Goal: Check status: Check status

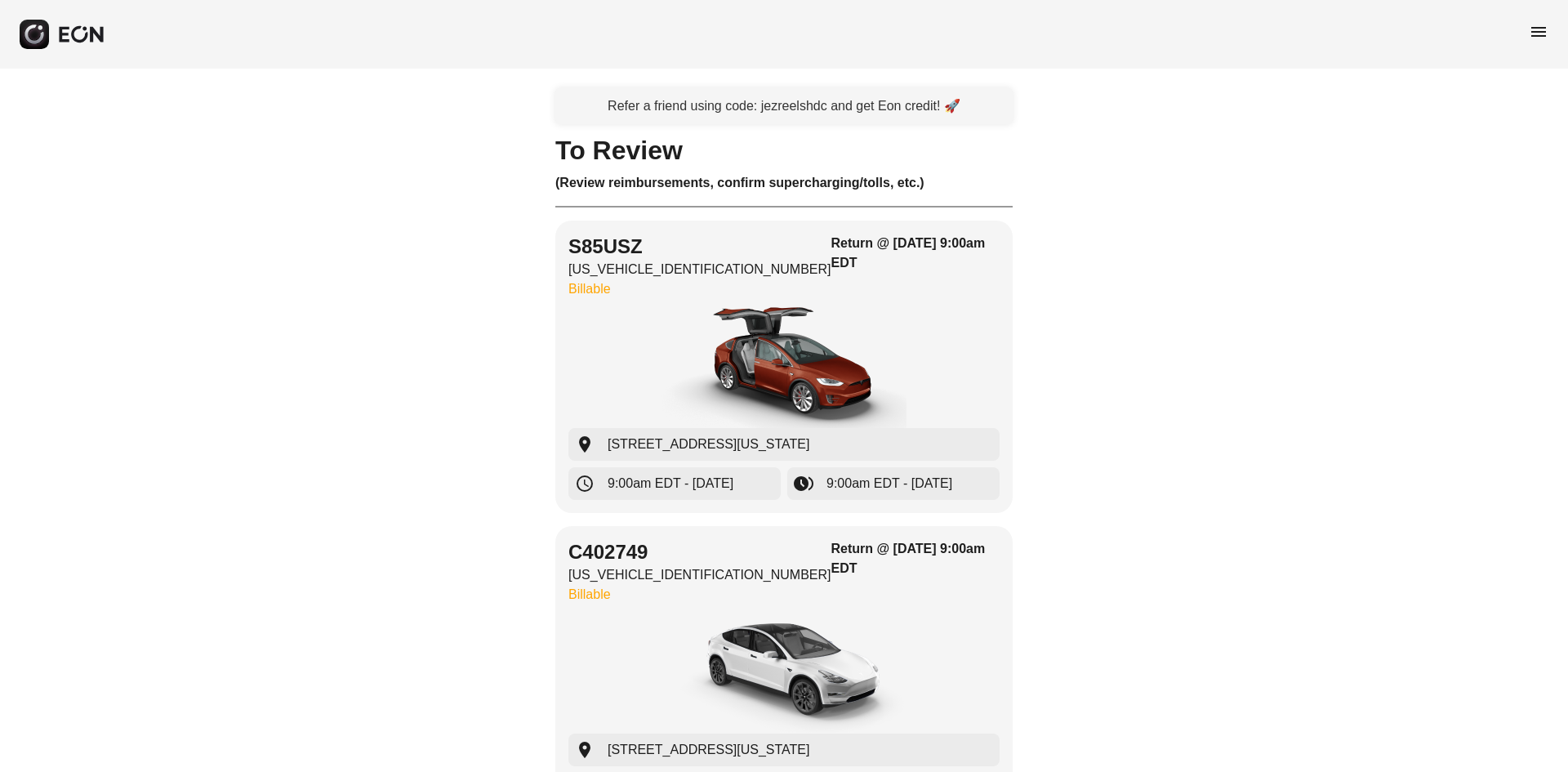
click at [1532, 39] on span "menu" at bounding box center [1538, 31] width 19 height 19
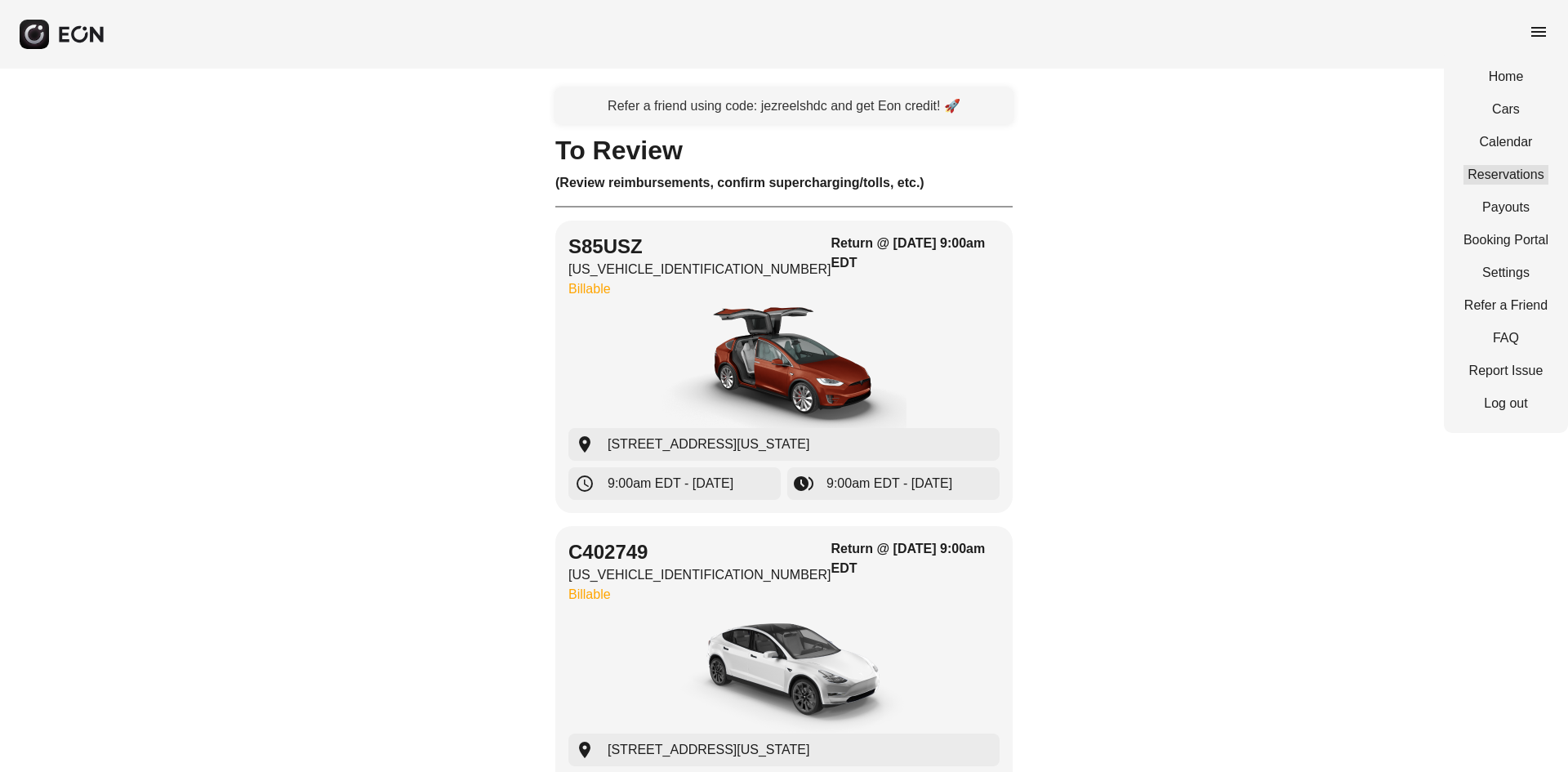
click at [1500, 166] on link "Reservations" at bounding box center [1506, 174] width 85 height 19
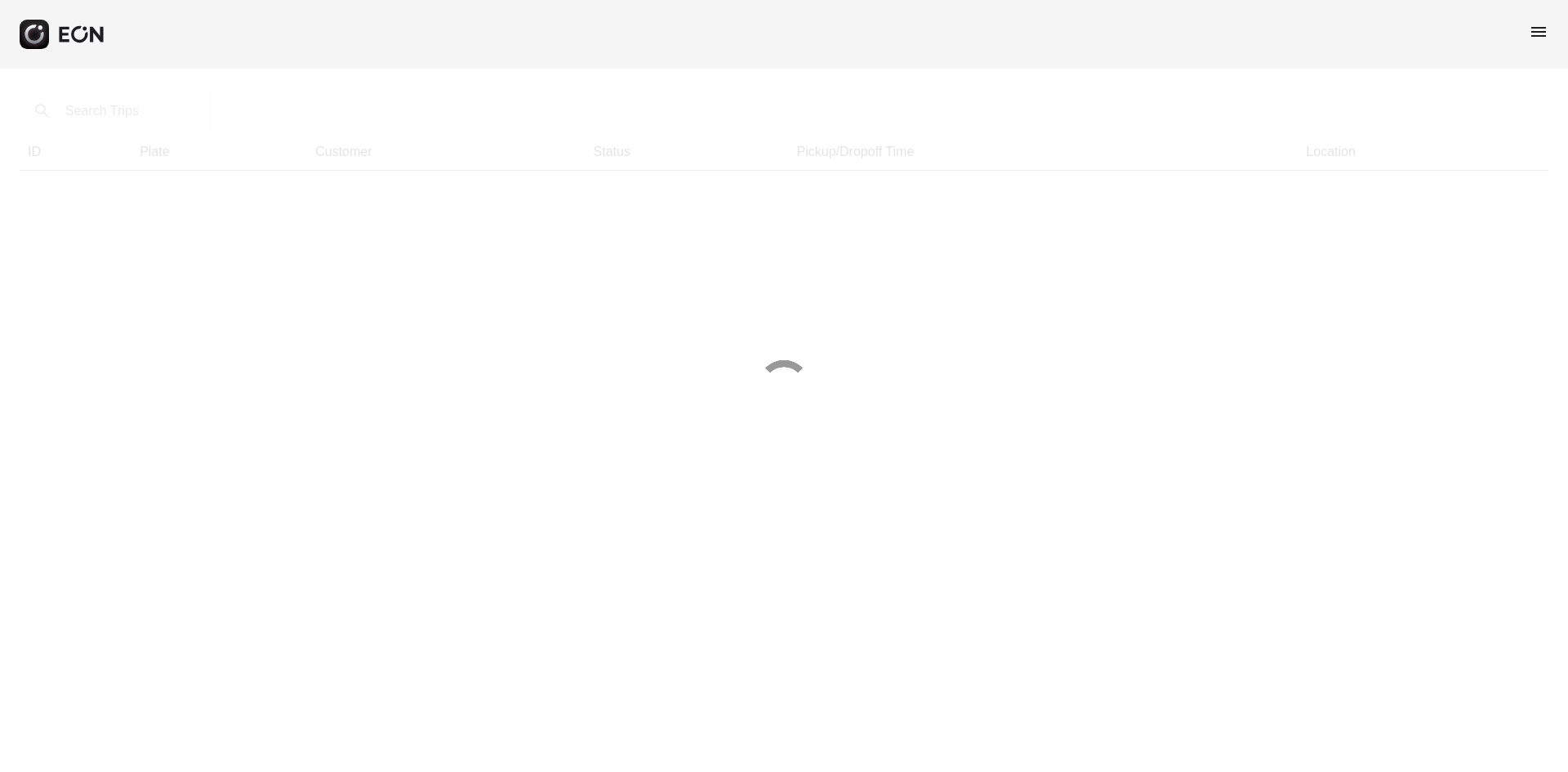
click at [129, 111] on div at bounding box center [784, 386] width 1568 height 772
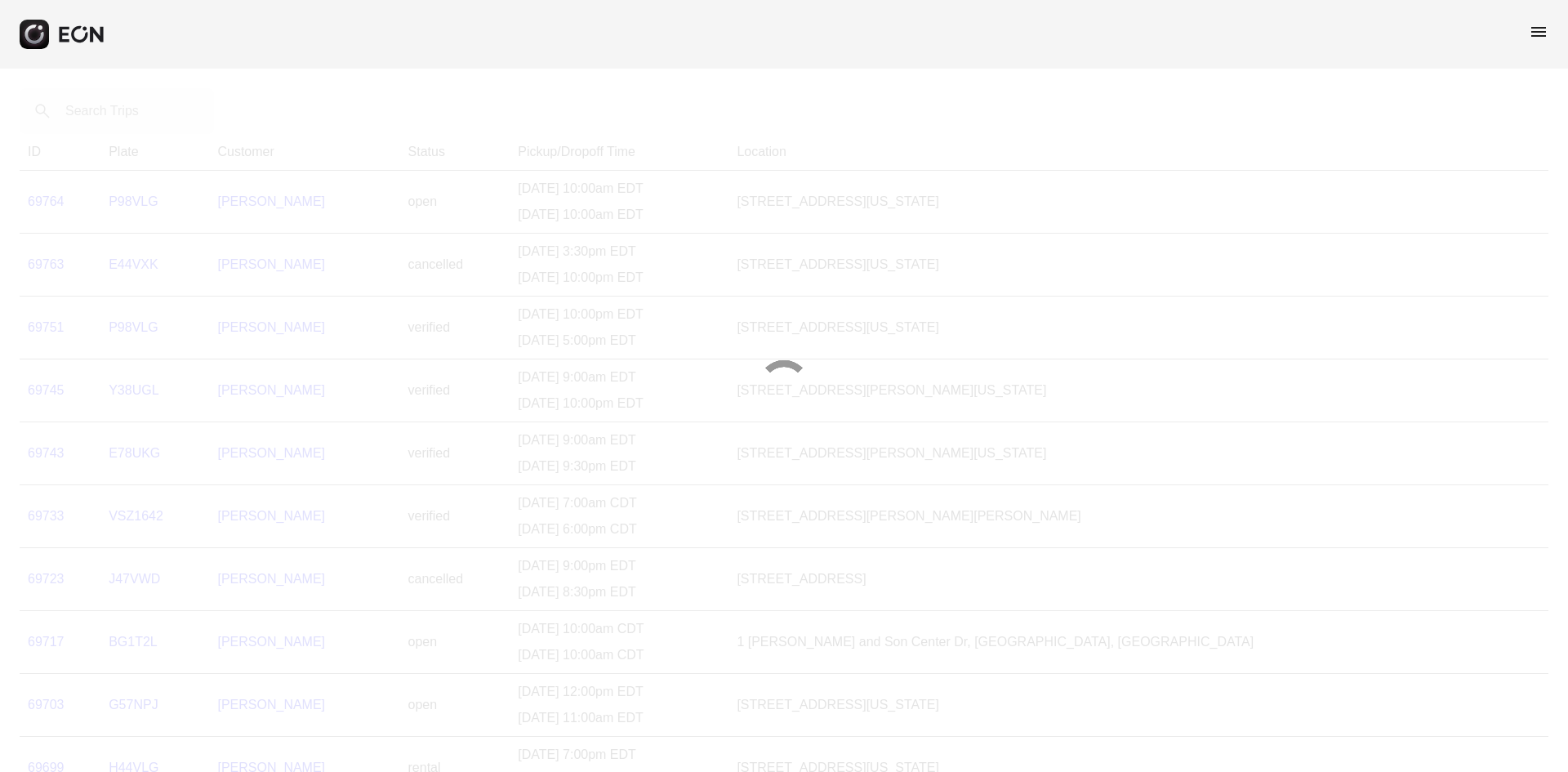
click at [129, 111] on div at bounding box center [784, 386] width 1568 height 772
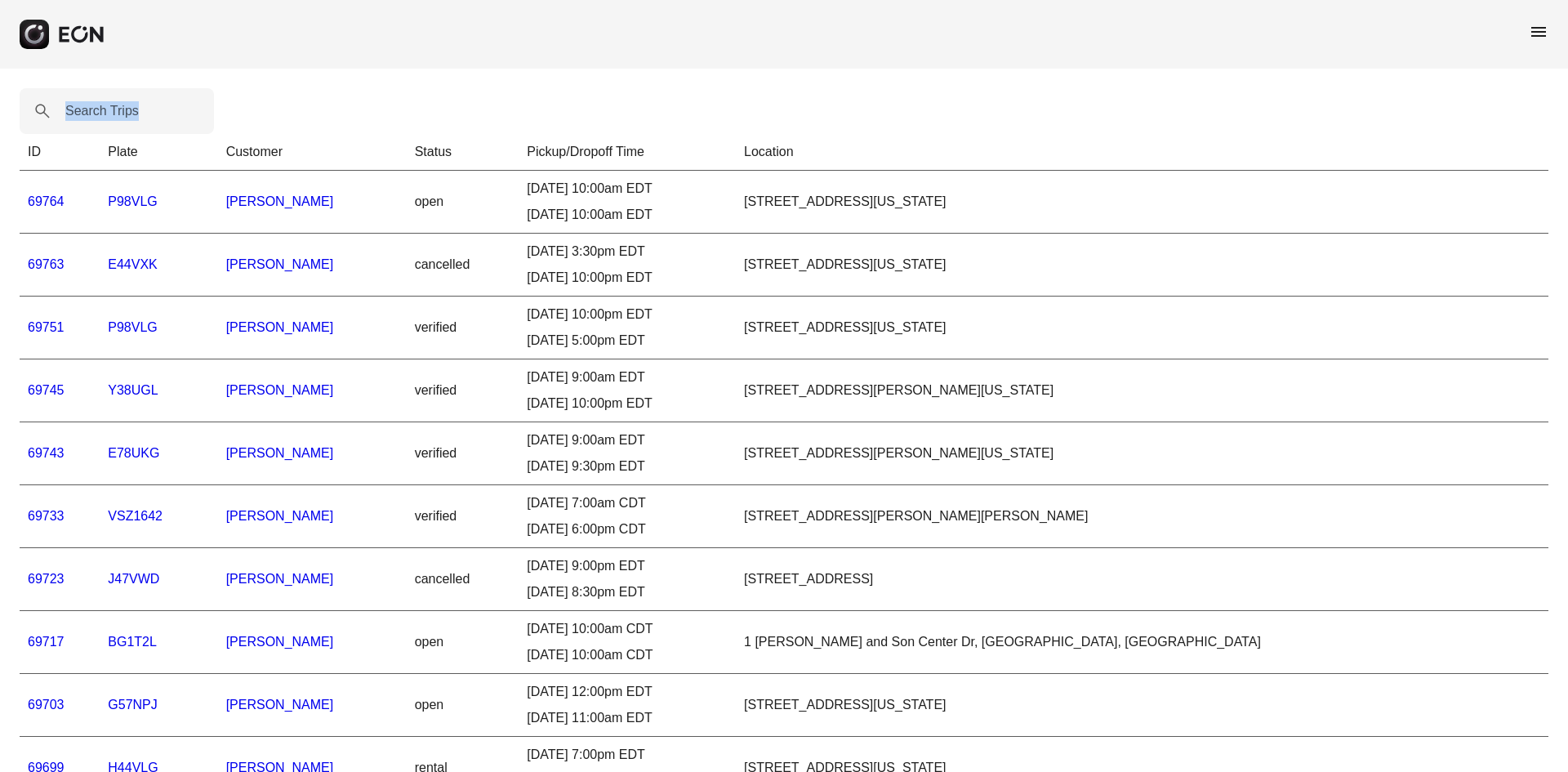
click at [129, 111] on label "Search Trips" at bounding box center [103, 111] width 74 height 19
click at [129, 111] on Trips "Search Trips" at bounding box center [116, 110] width 194 height 45
click at [129, 111] on label "Search Trips" at bounding box center [103, 111] width 74 height 19
click at [129, 111] on Trips "Search Trips" at bounding box center [116, 110] width 194 height 45
click at [35, 145] on th "ID" at bounding box center [59, 153] width 80 height 37
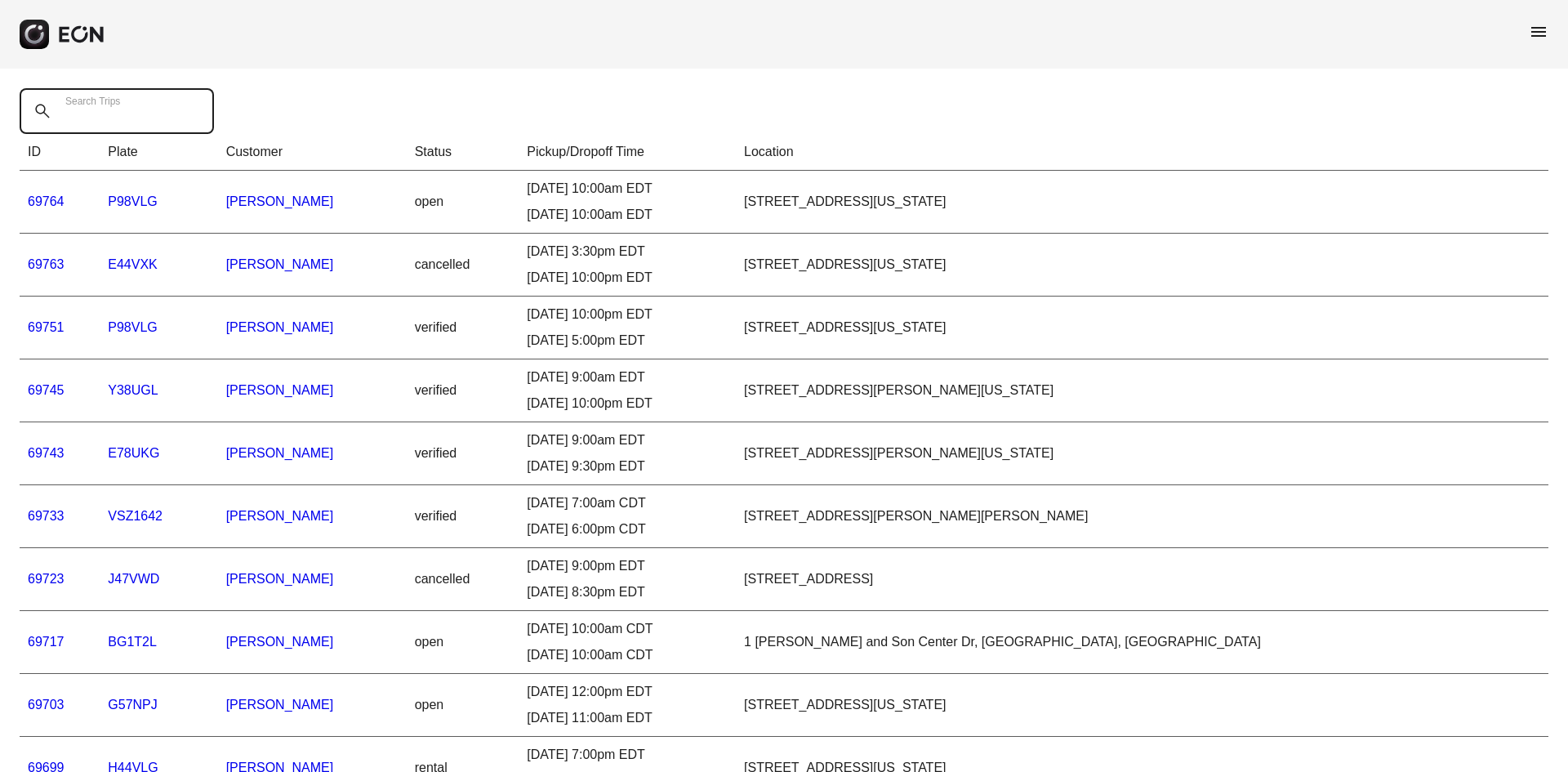
click at [88, 122] on Trips "Search Trips" at bounding box center [116, 110] width 194 height 45
paste Trips "*****"
type Trips "*****"
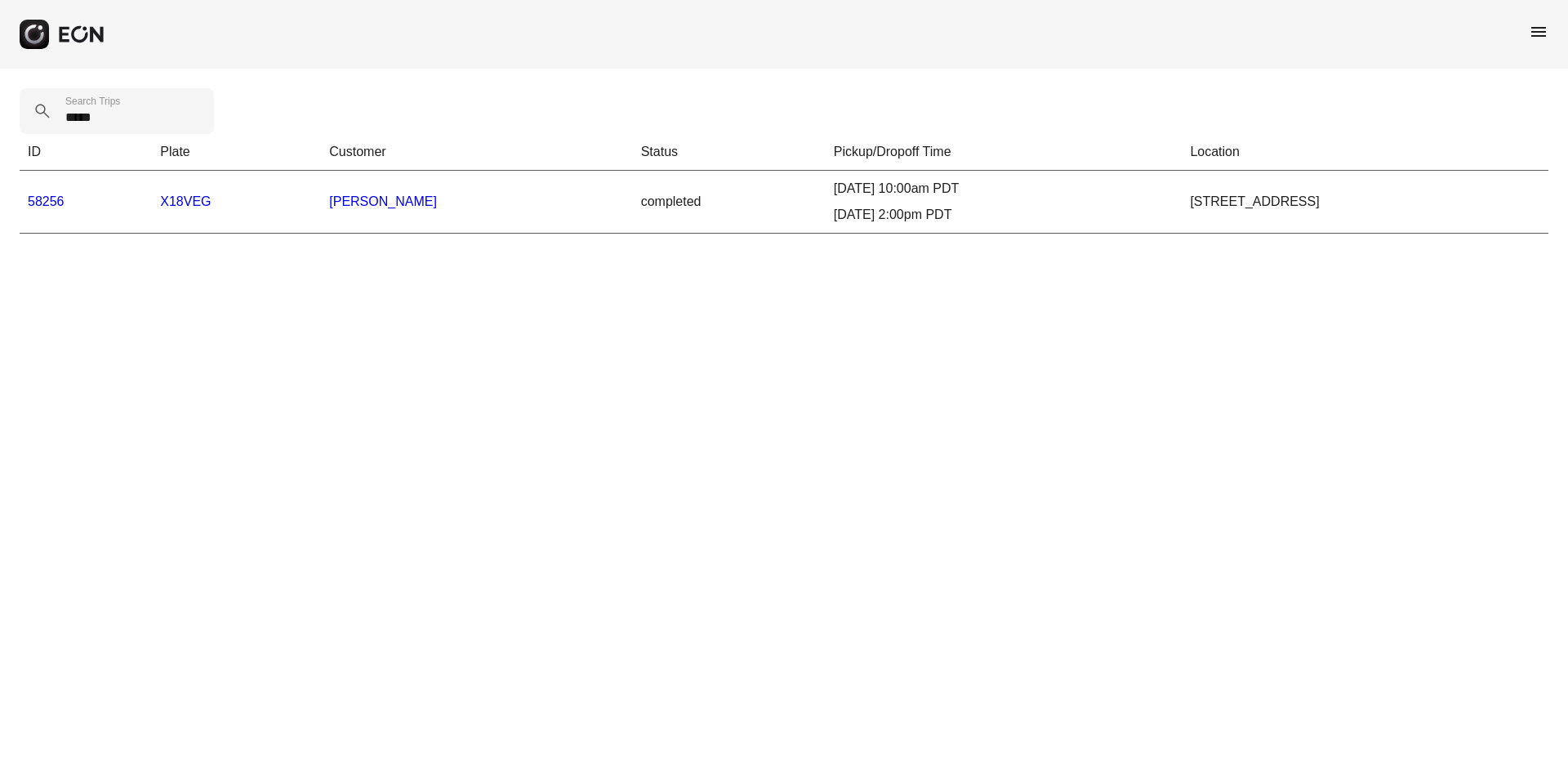
click at [47, 196] on link "58256" at bounding box center [46, 201] width 37 height 14
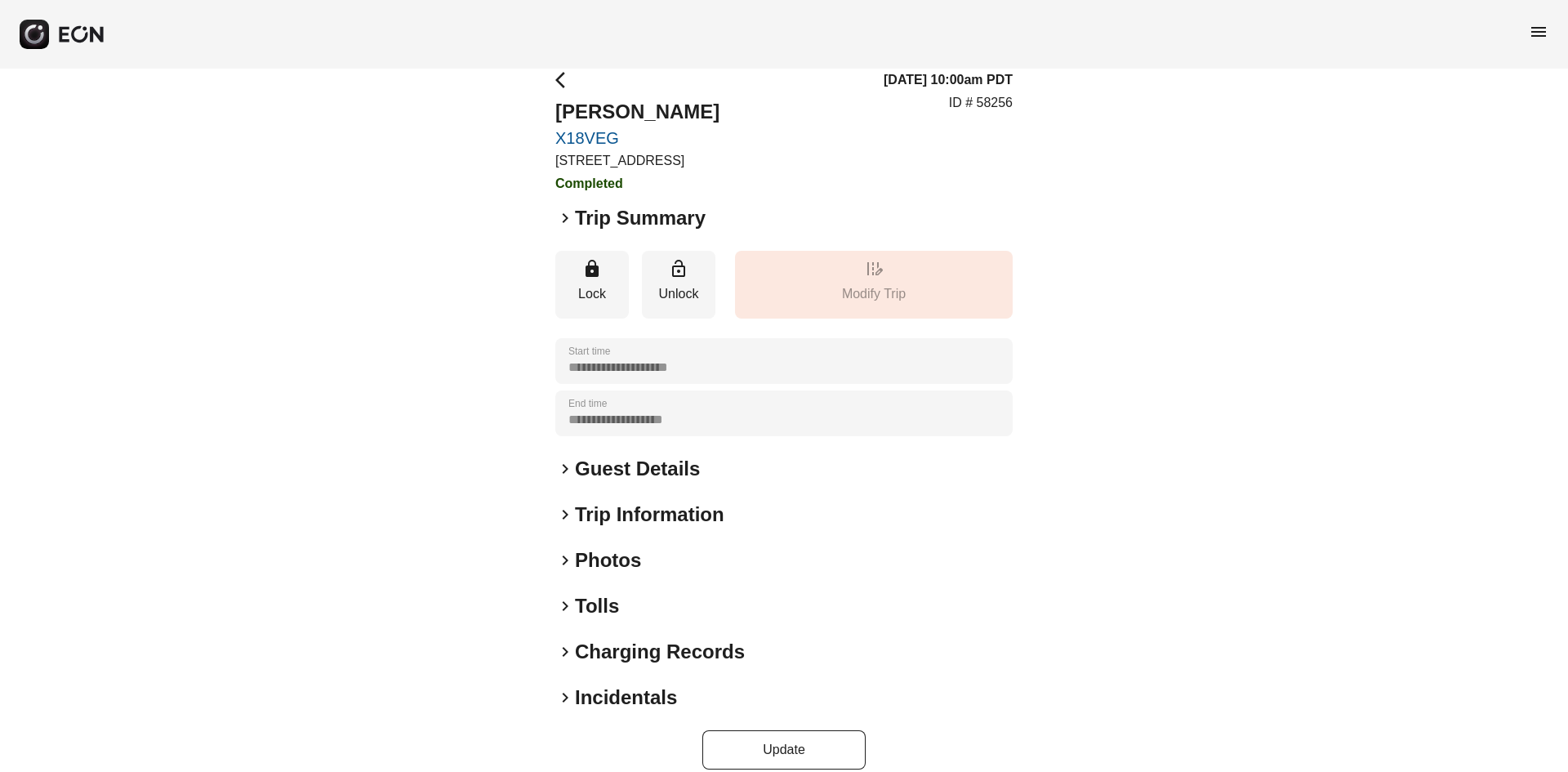
scroll to position [43, 0]
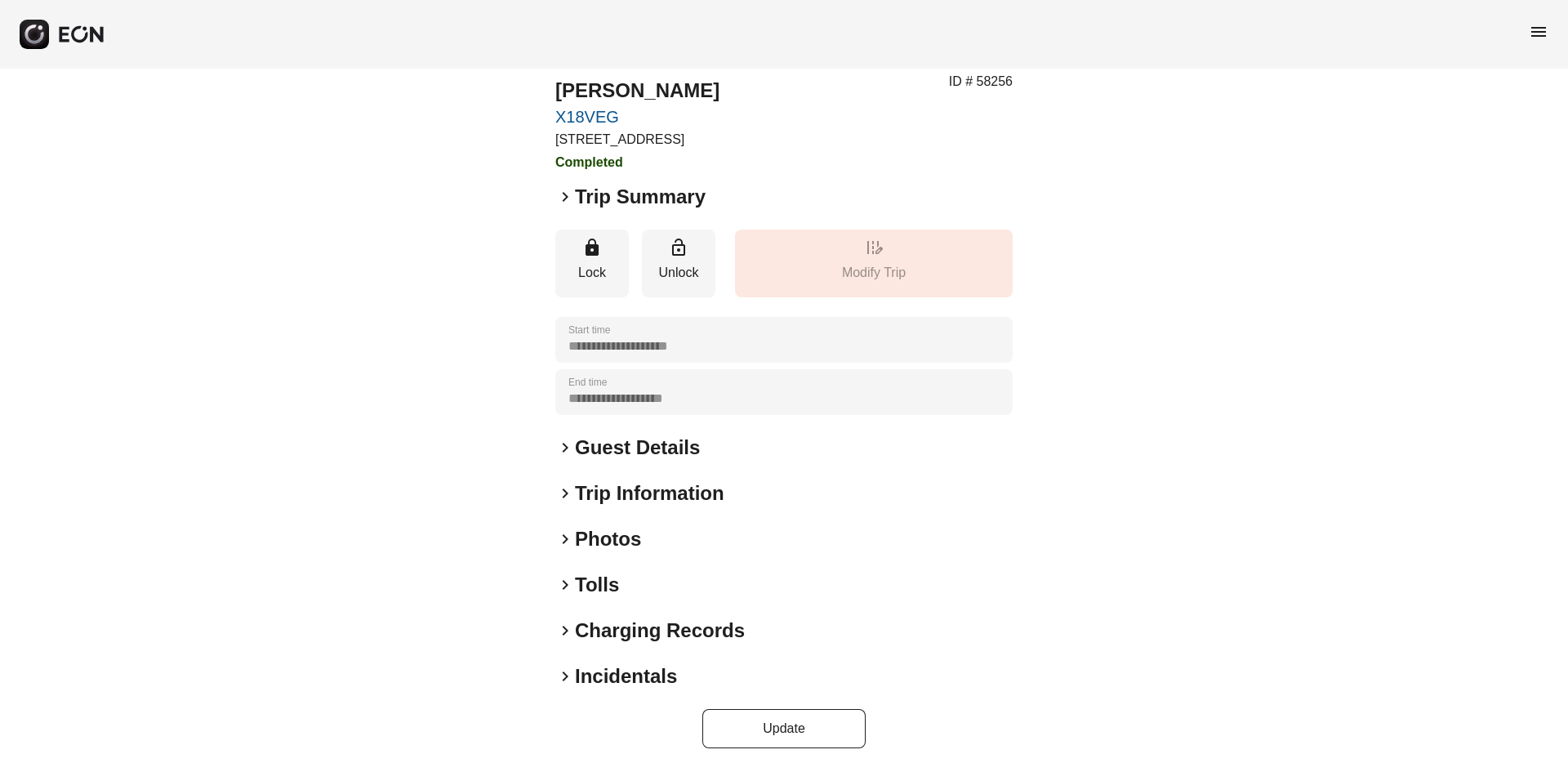
click at [557, 546] on span "keyboard_arrow_right" at bounding box center [565, 539] width 19 height 19
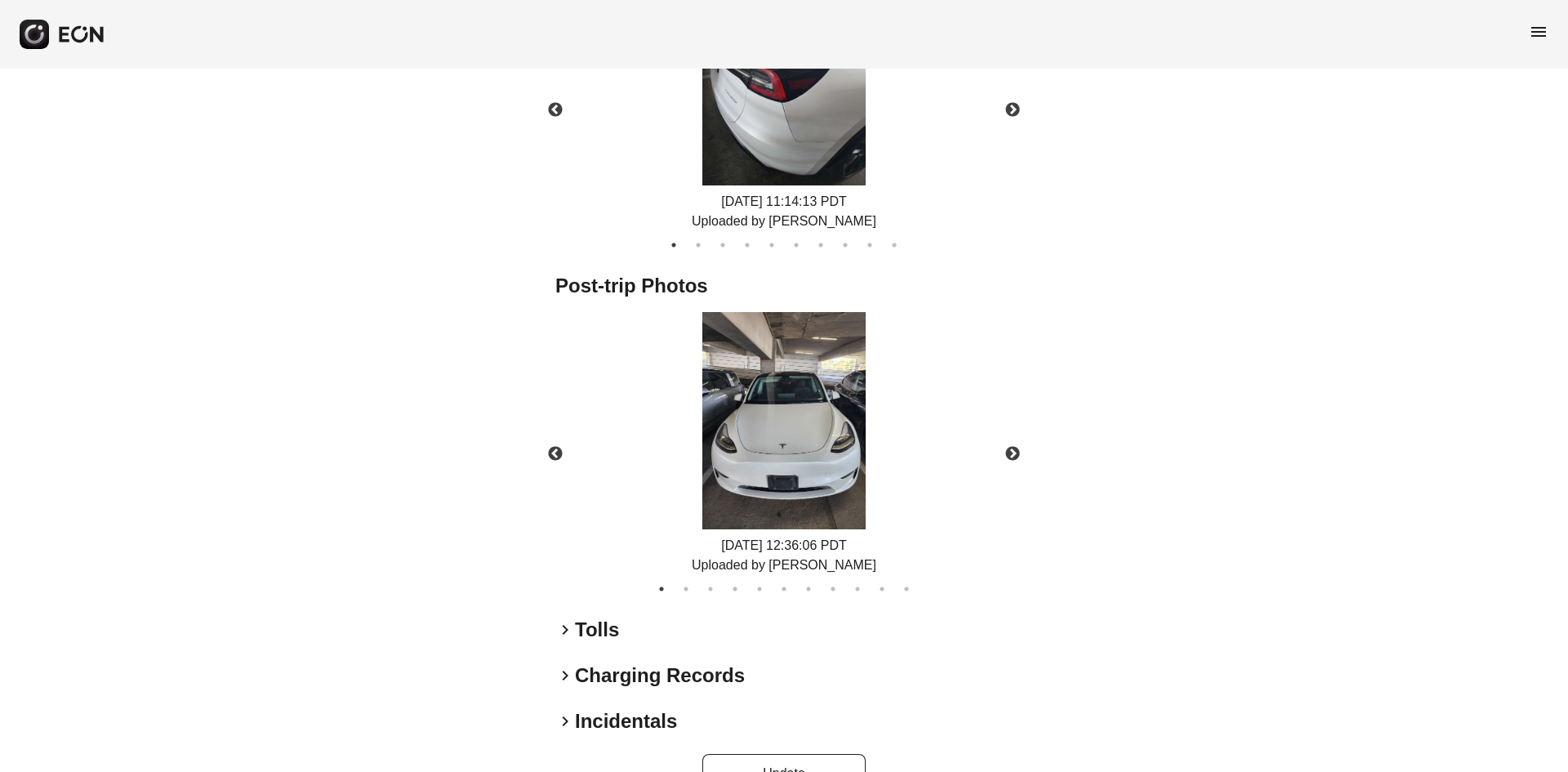
scroll to position [823, 0]
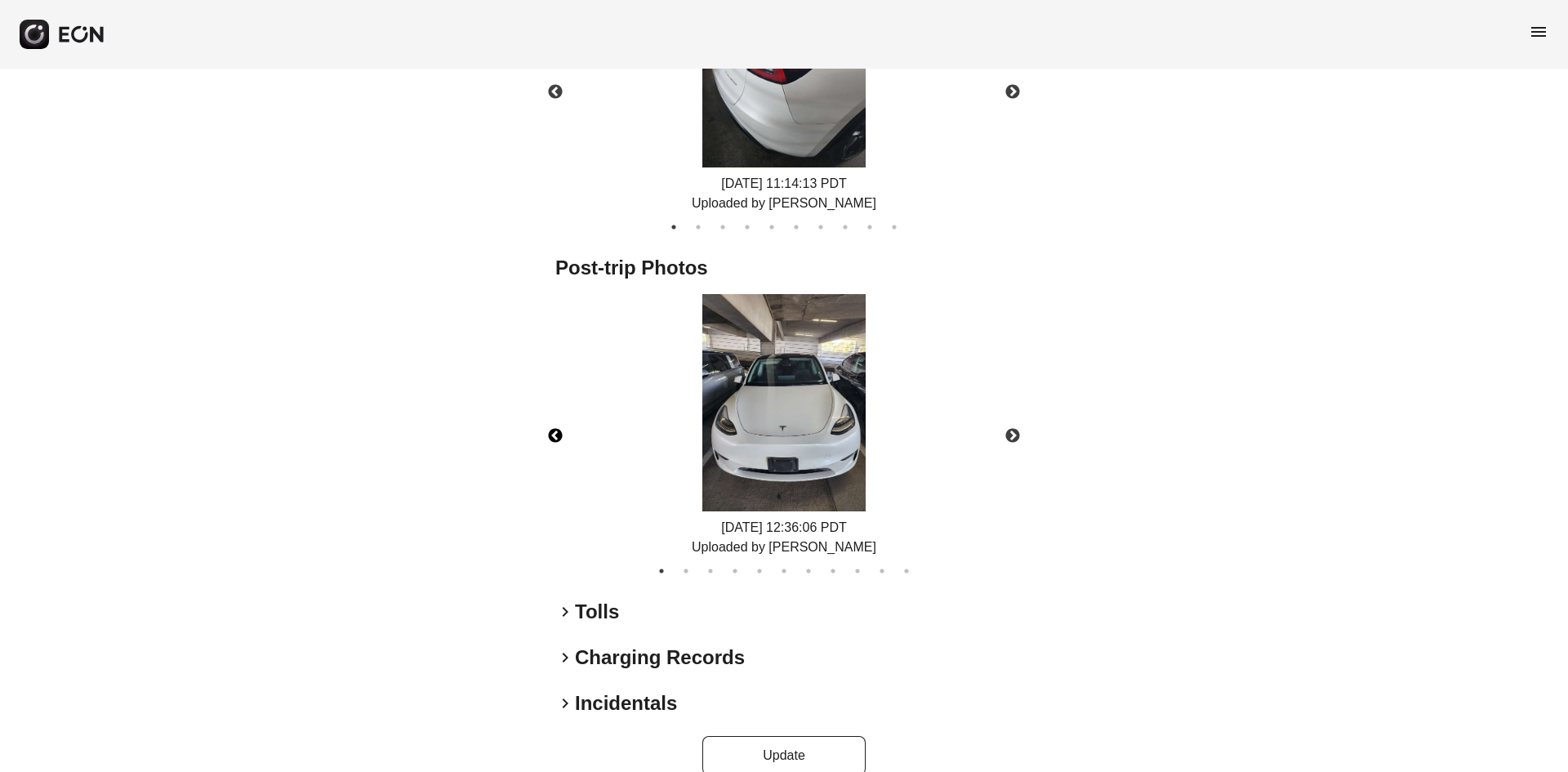
click at [555, 437] on button "Previous" at bounding box center [556, 436] width 57 height 57
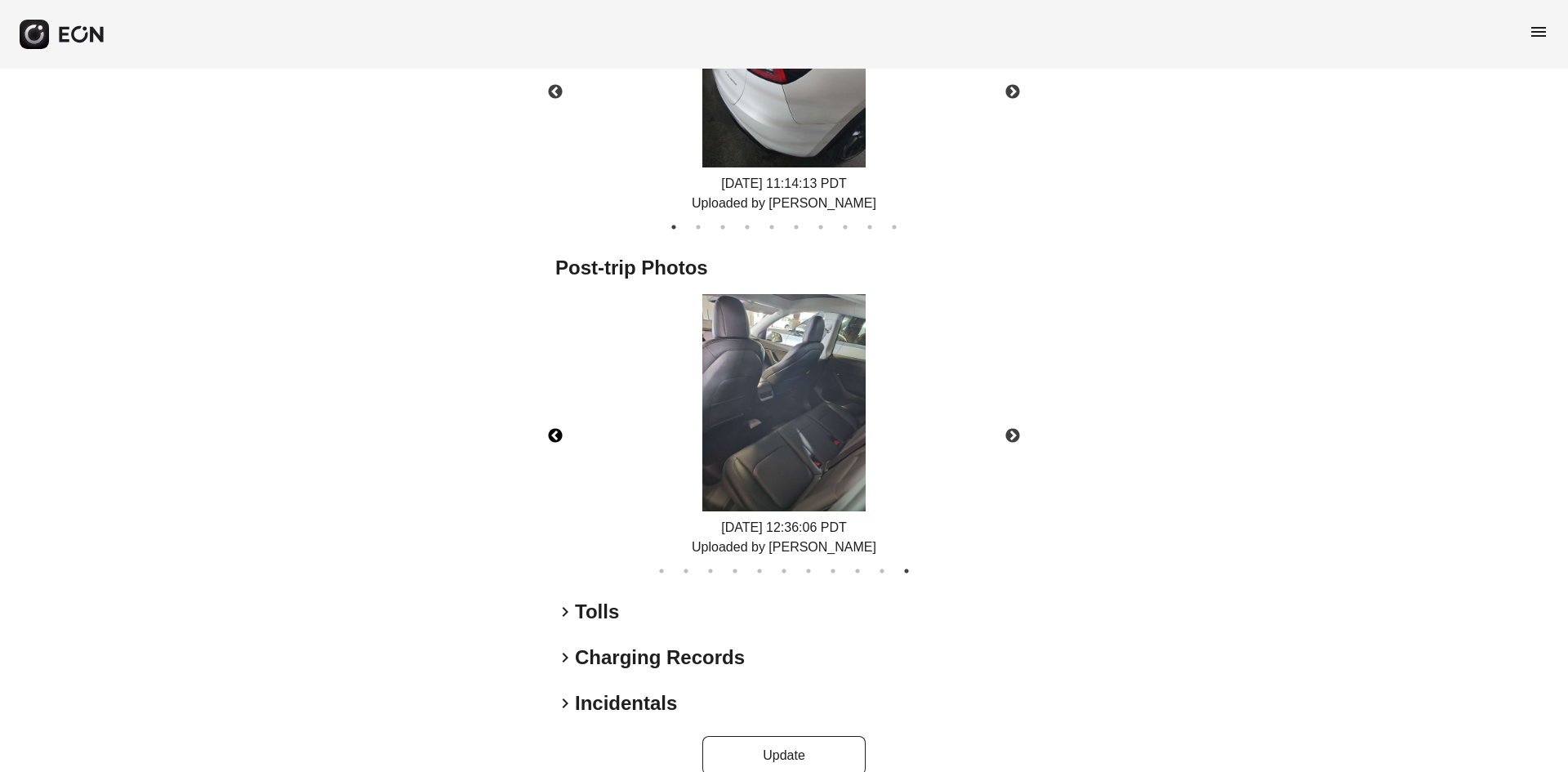
click at [555, 437] on button "Previous" at bounding box center [556, 436] width 57 height 57
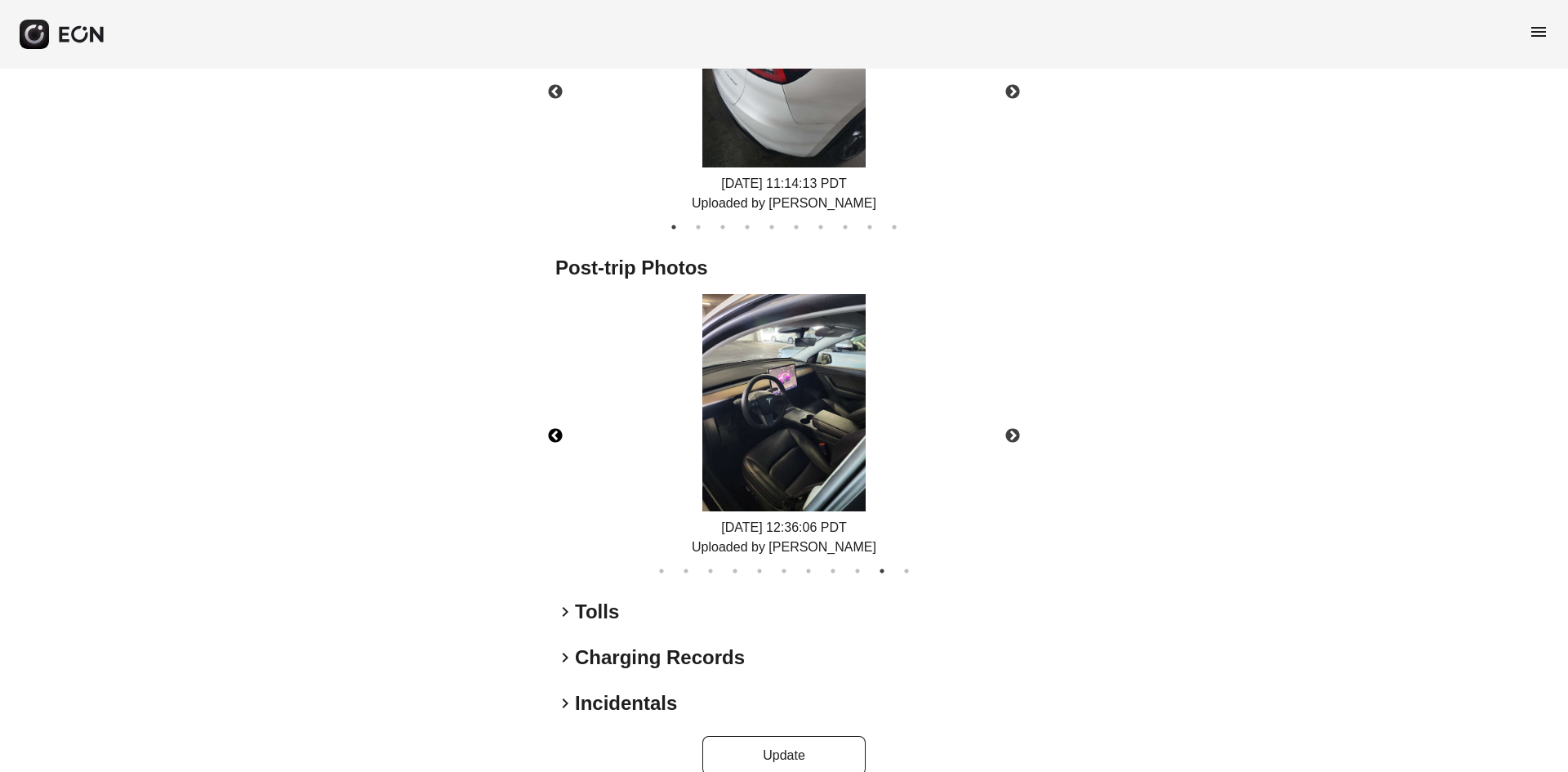
click at [555, 437] on button "Previous" at bounding box center [556, 436] width 57 height 57
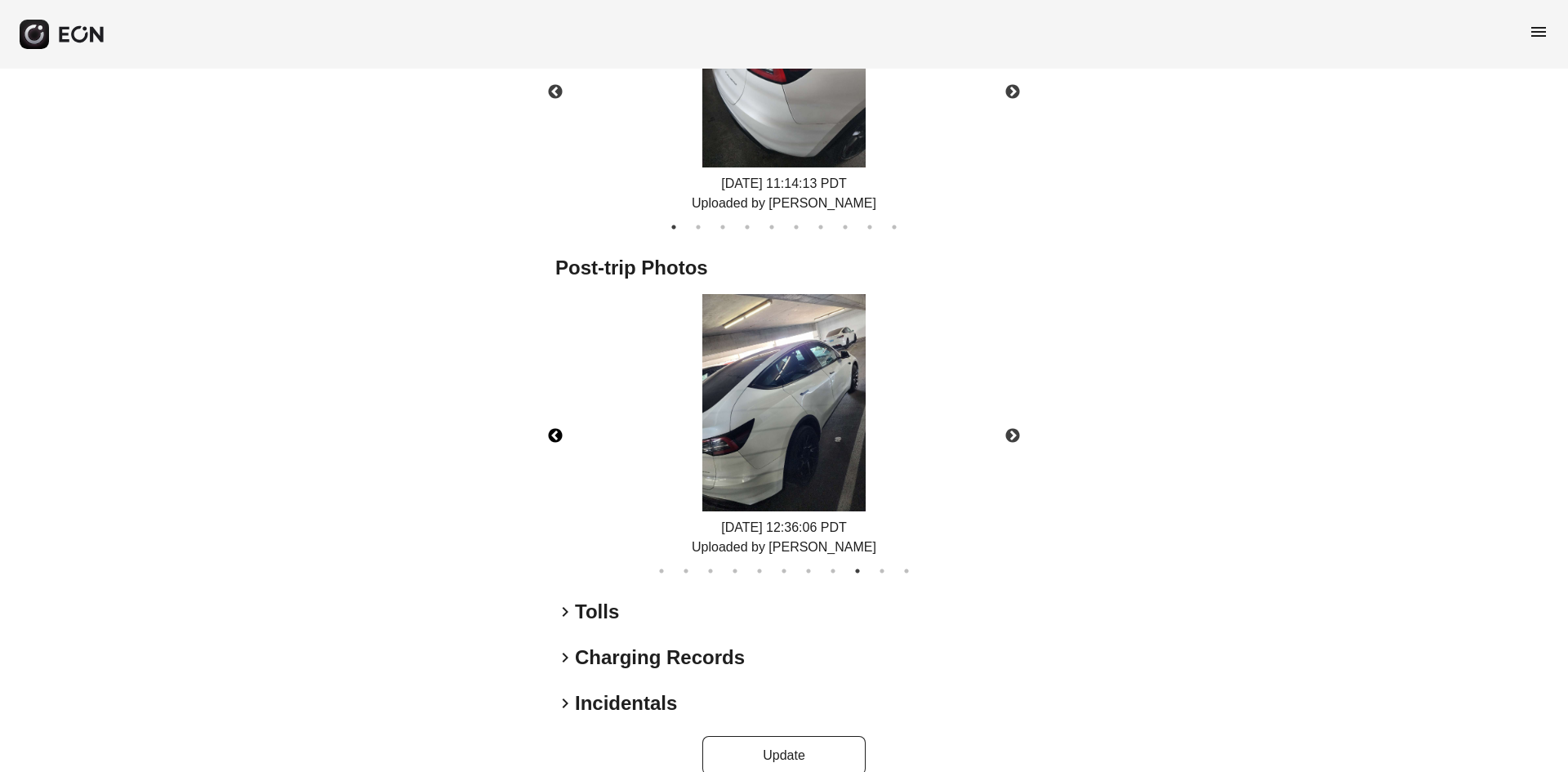
click at [555, 437] on button "Previous" at bounding box center [556, 436] width 57 height 57
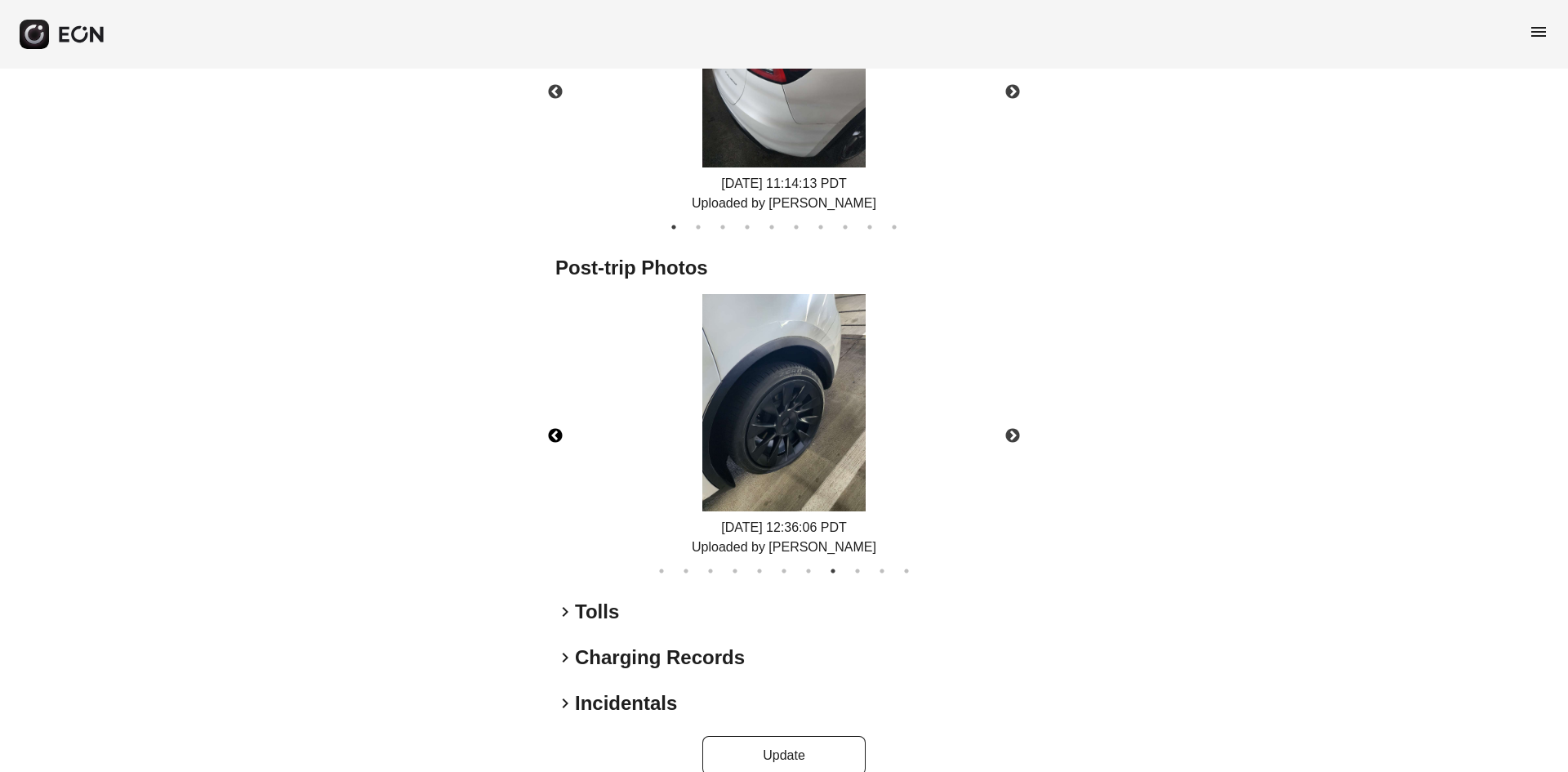
click at [555, 437] on button "Previous" at bounding box center [556, 436] width 57 height 57
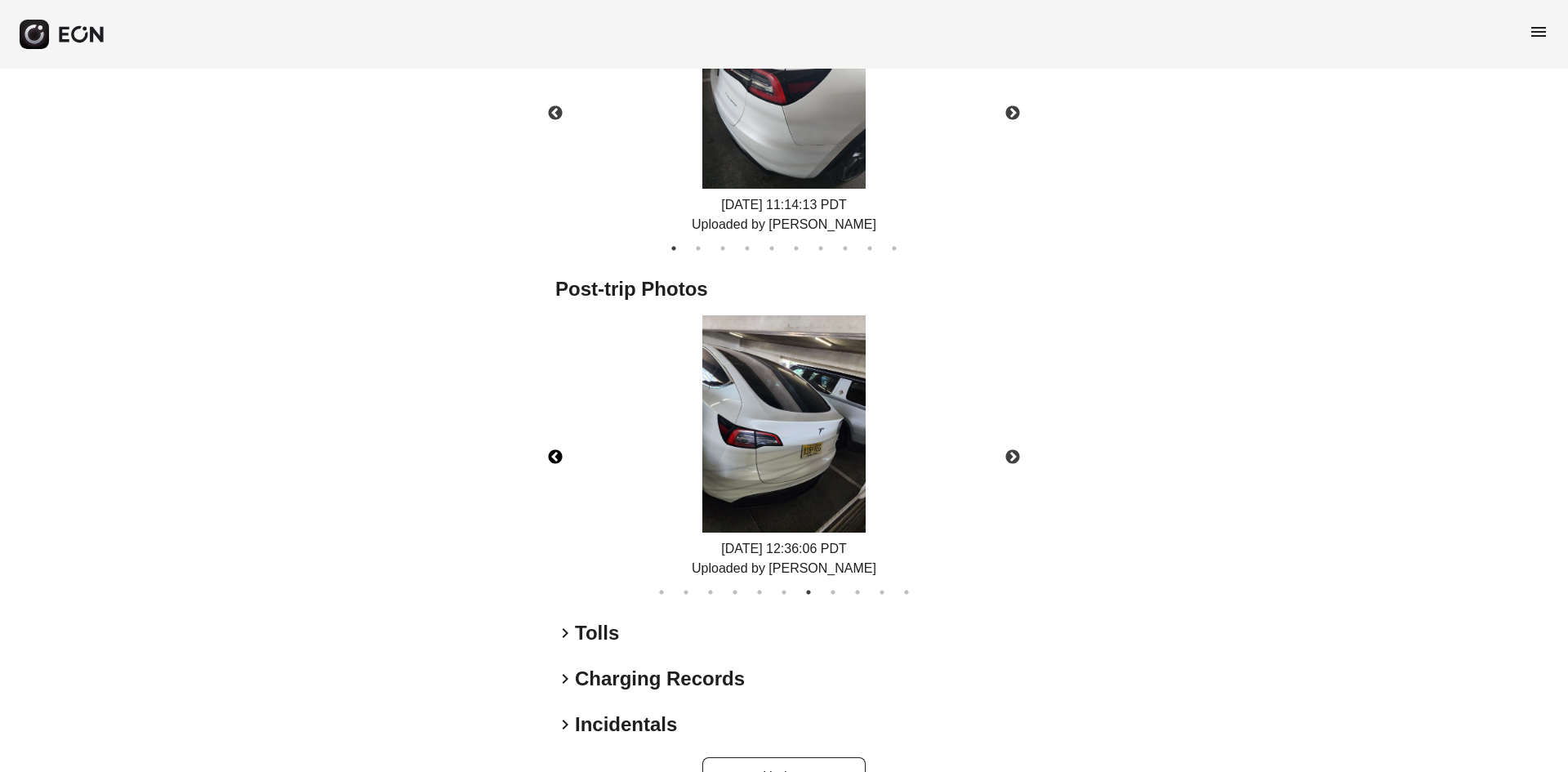
scroll to position [741, 0]
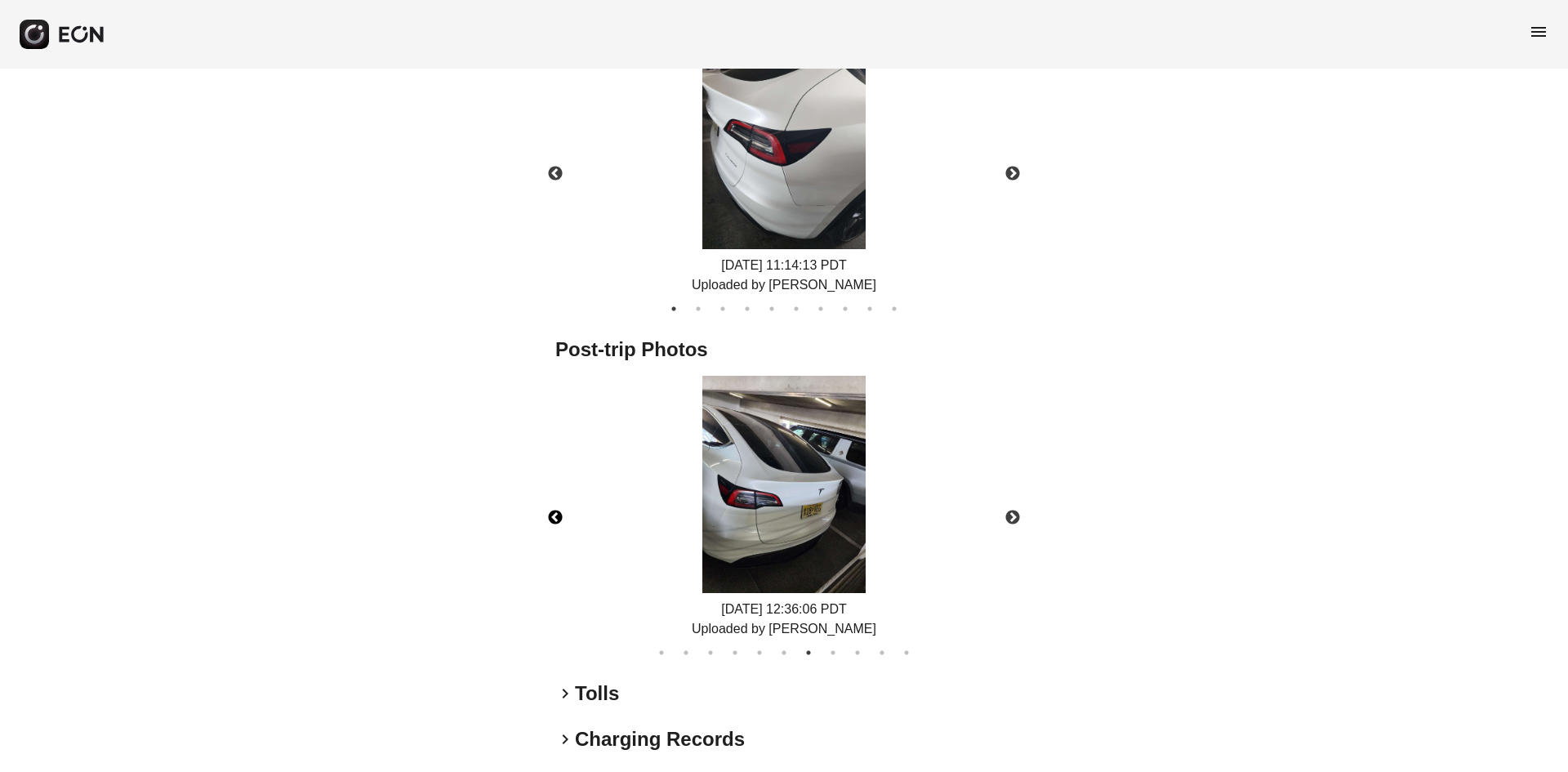
click at [542, 518] on button "Previous" at bounding box center [556, 518] width 57 height 57
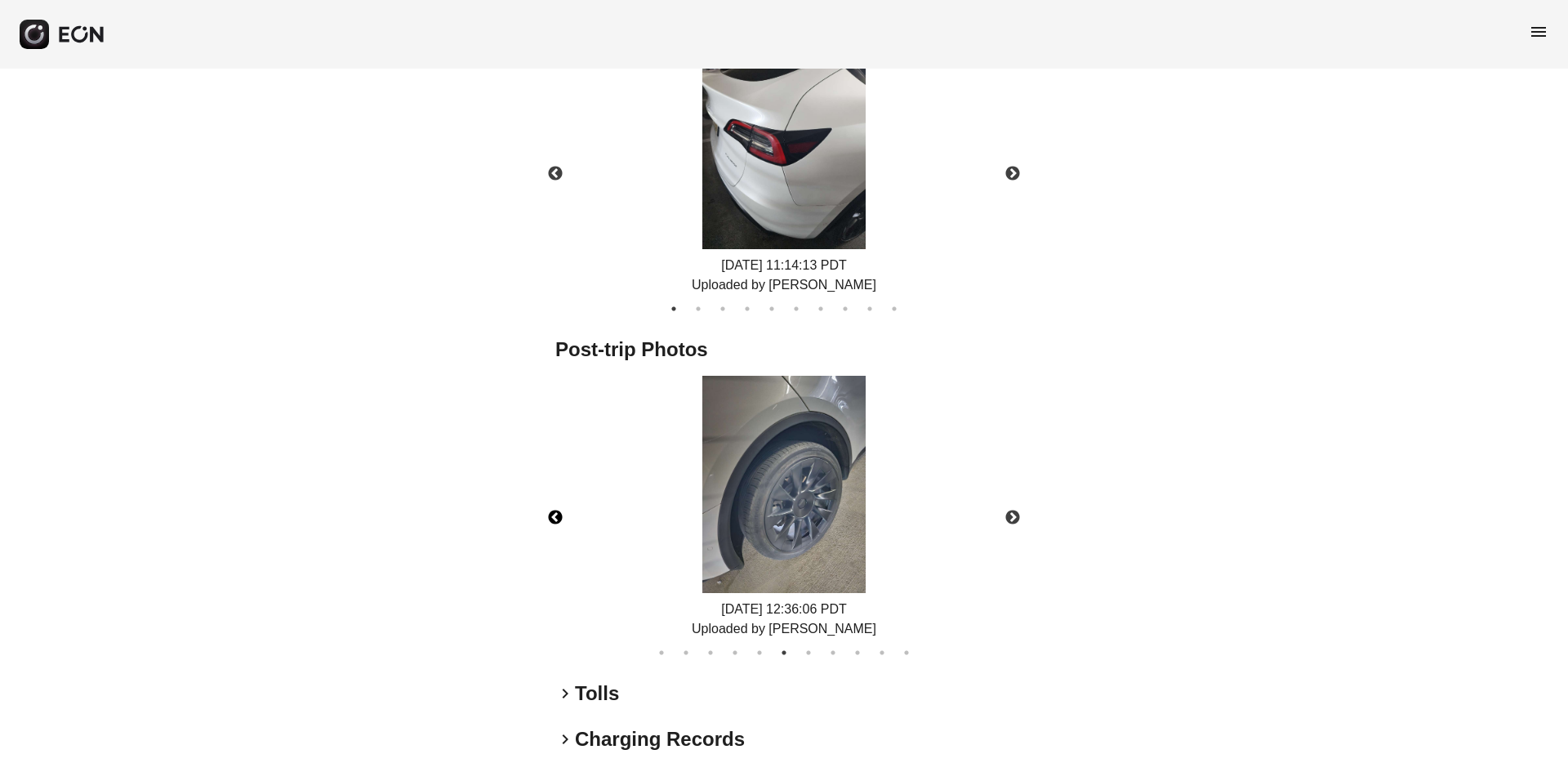
click at [544, 518] on button "Previous" at bounding box center [556, 518] width 57 height 57
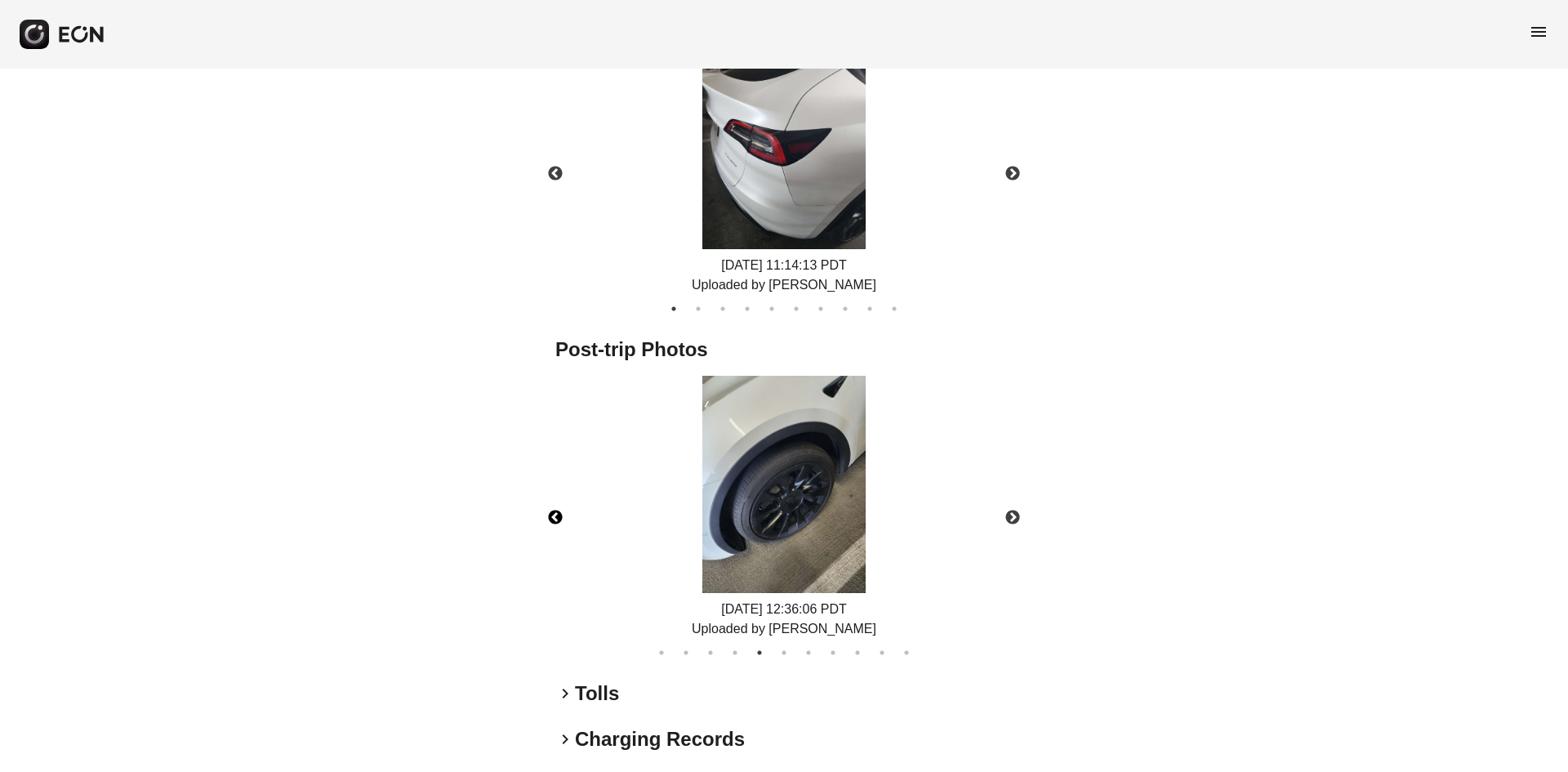
click at [551, 518] on button "Previous" at bounding box center [556, 518] width 57 height 57
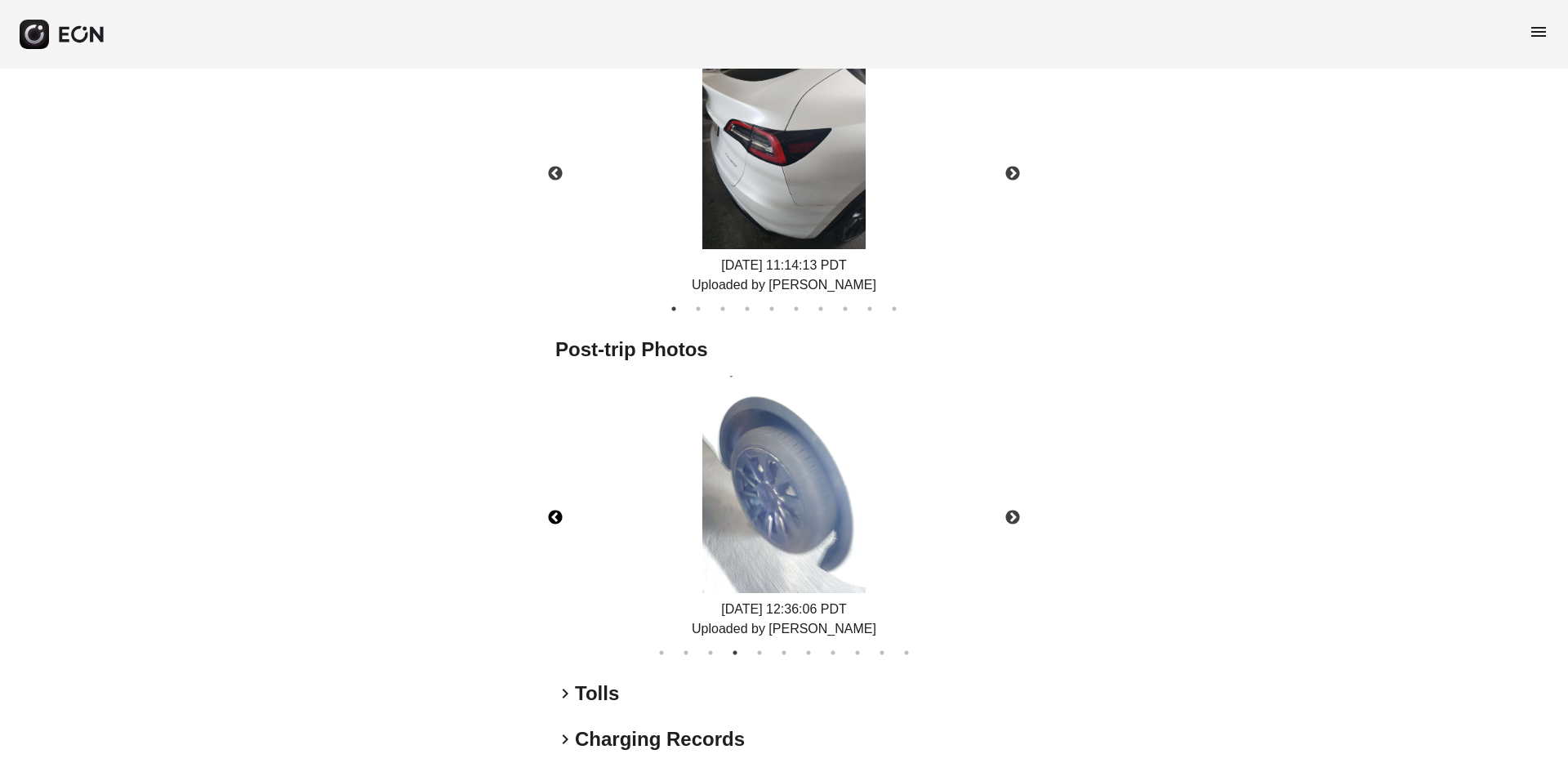
click at [551, 518] on button "Previous" at bounding box center [556, 518] width 57 height 57
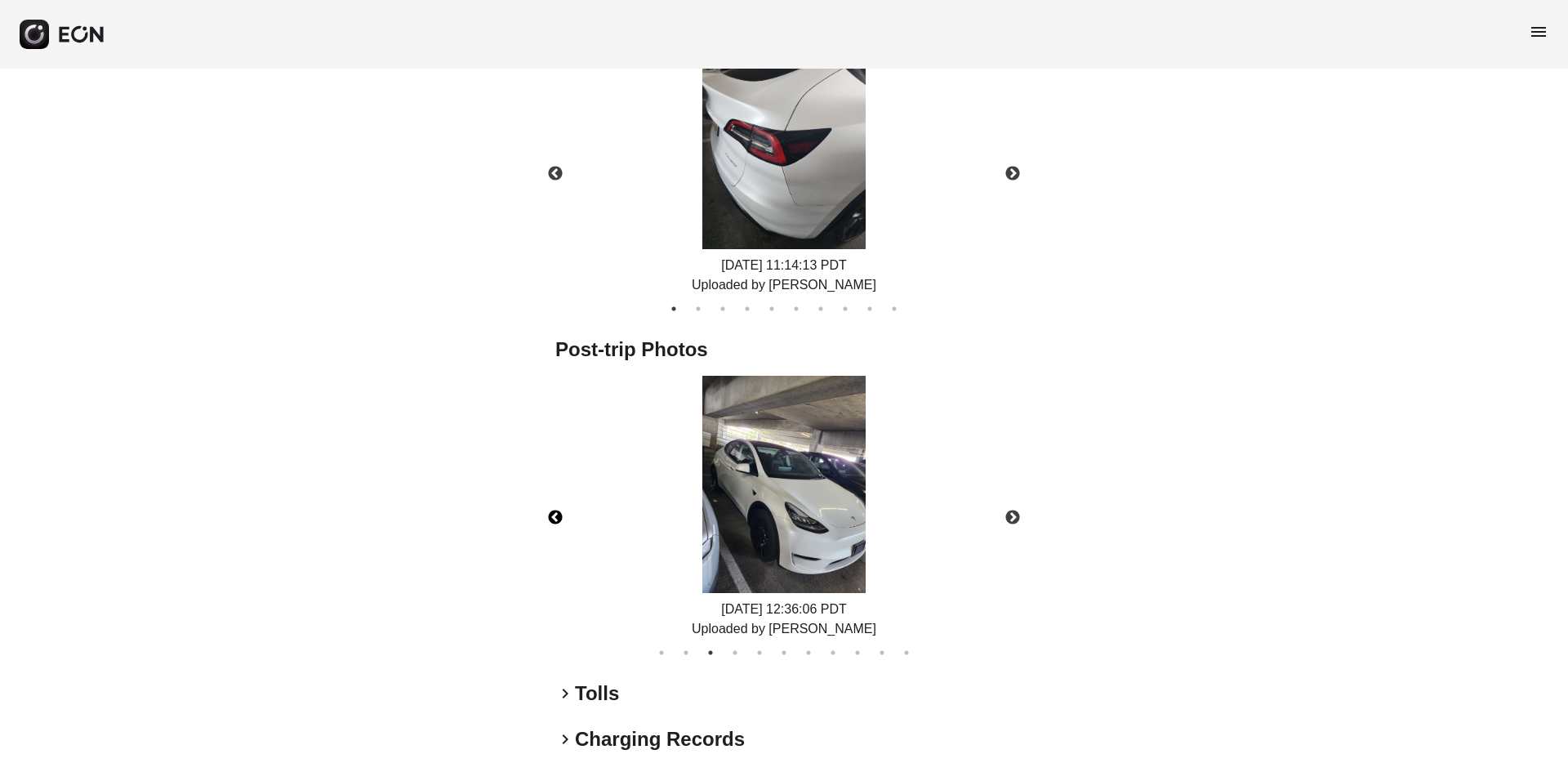
click at [551, 518] on button "Previous" at bounding box center [556, 518] width 57 height 57
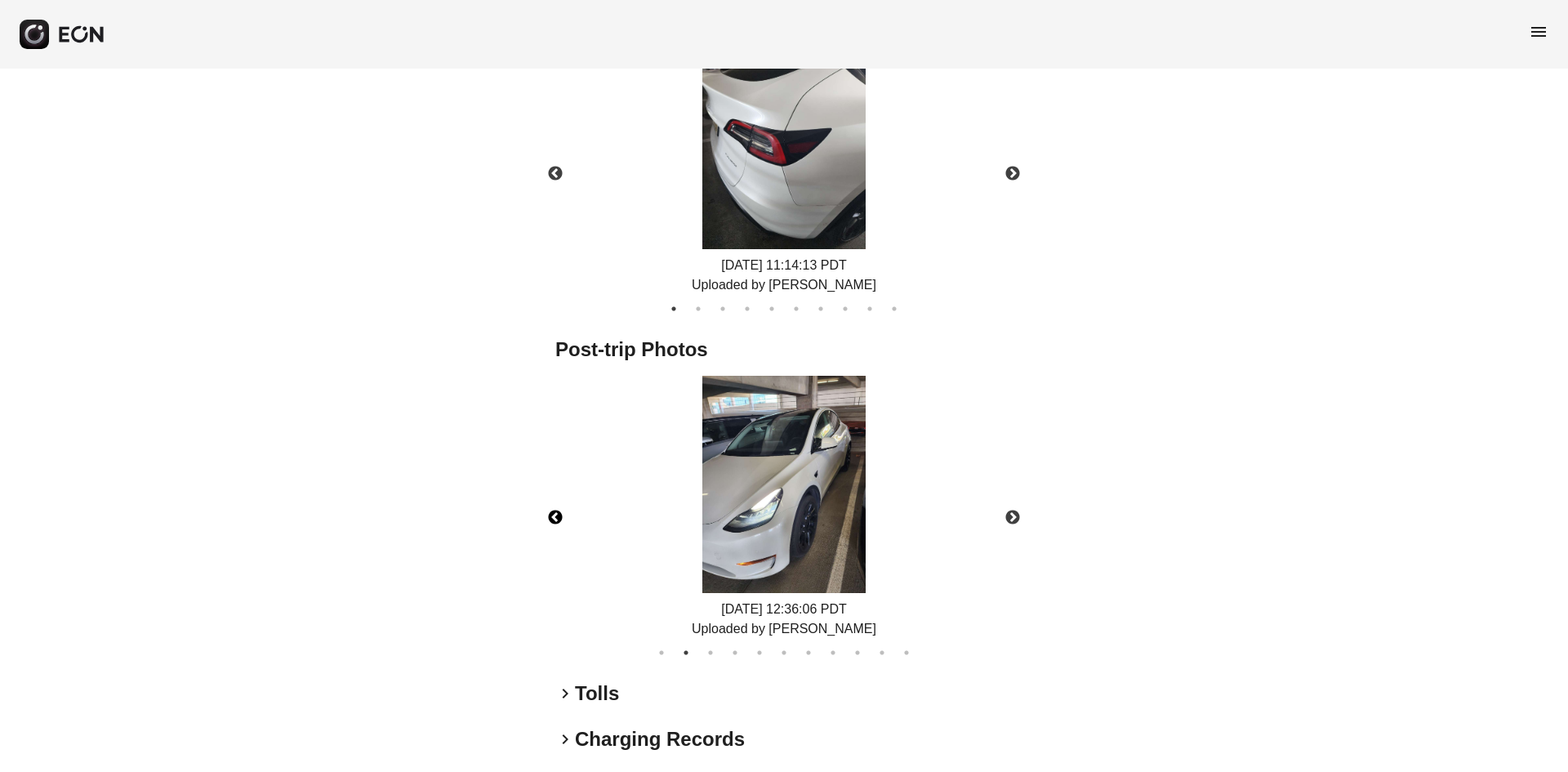
click at [723, 508] on img at bounding box center [784, 484] width 164 height 218
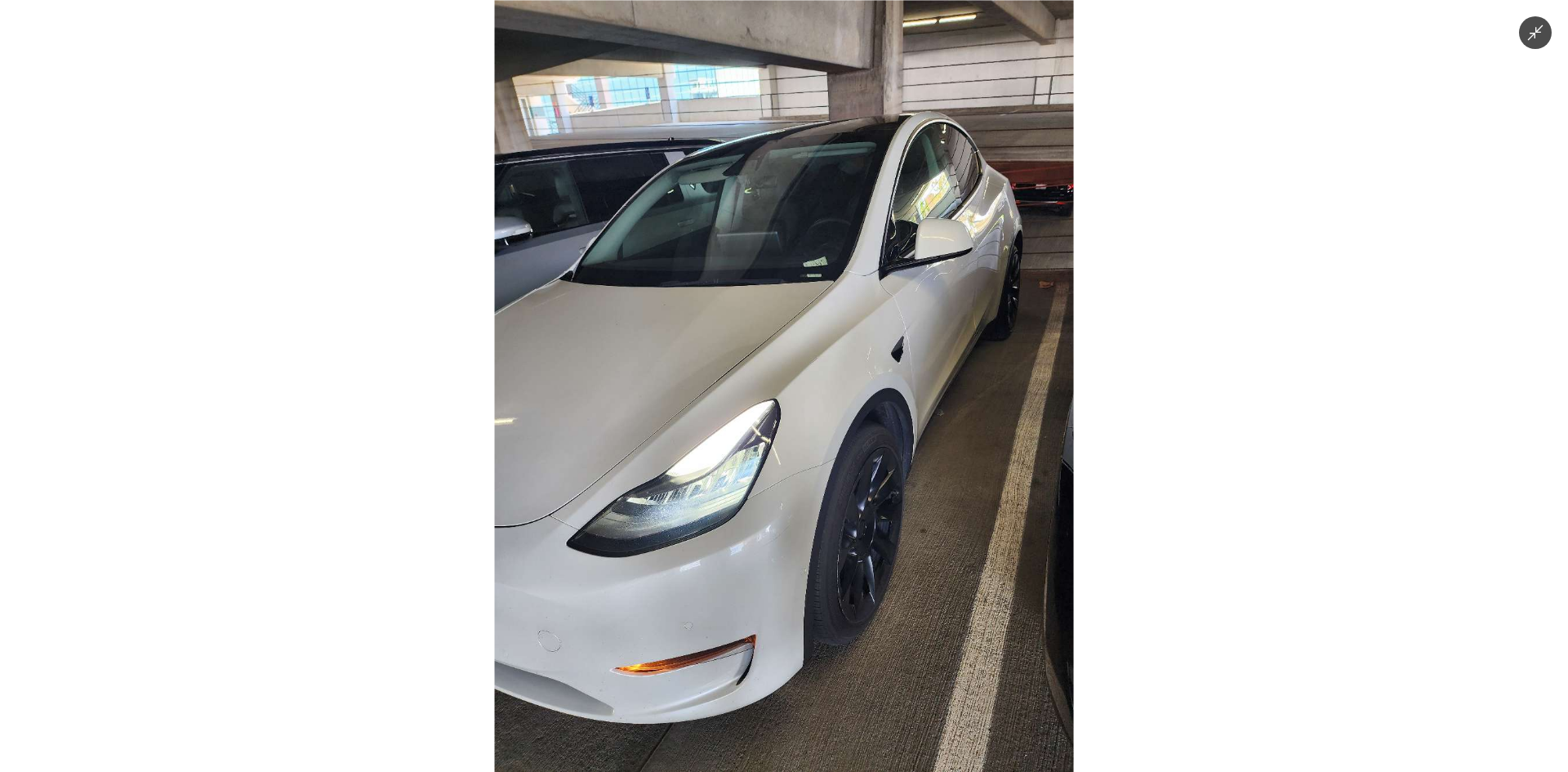
click at [1231, 388] on div at bounding box center [784, 386] width 1568 height 772
